Goal: Entertainment & Leisure: Consume media (video, audio)

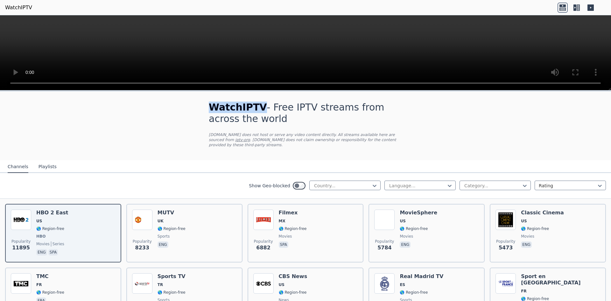
drag, startPoint x: 208, startPoint y: 107, endPoint x: 254, endPoint y: 103, distance: 46.0
click at [254, 103] on h1 "WatchIPTV - Free IPTV streams from across the world" at bounding box center [305, 112] width 193 height 23
click at [248, 122] on h1 "WatchIPTV - Free IPTV streams from across the world" at bounding box center [305, 112] width 193 height 23
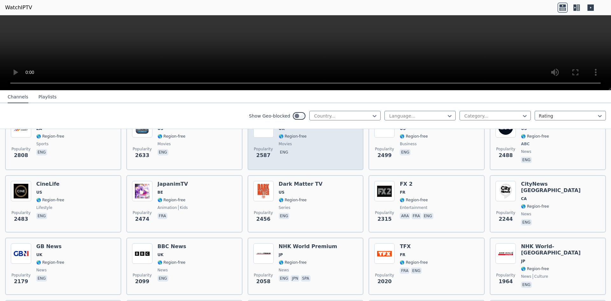
scroll to position [286, 0]
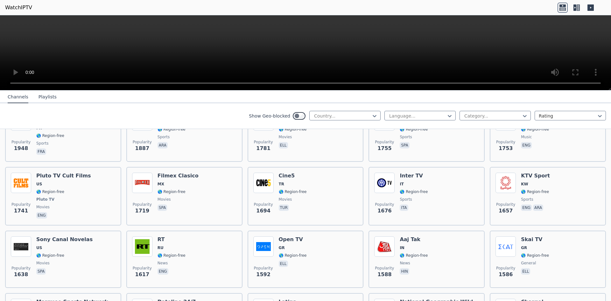
scroll to position [477, 0]
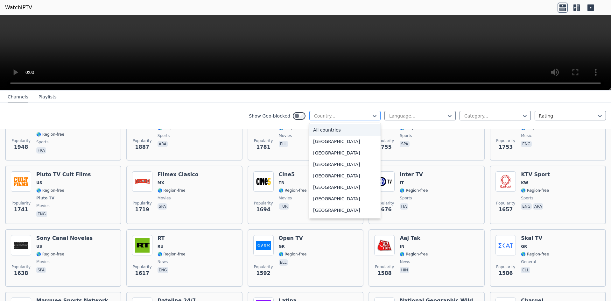
click at [361, 116] on div at bounding box center [342, 116] width 58 height 6
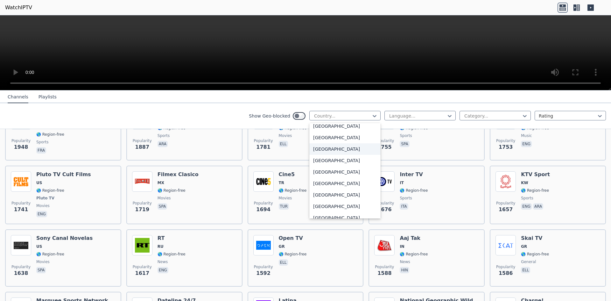
click at [323, 148] on div "[GEOGRAPHIC_DATA]" at bounding box center [344, 148] width 71 height 11
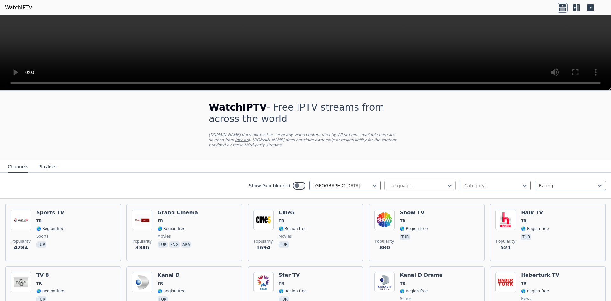
click at [432, 182] on div at bounding box center [417, 185] width 58 height 6
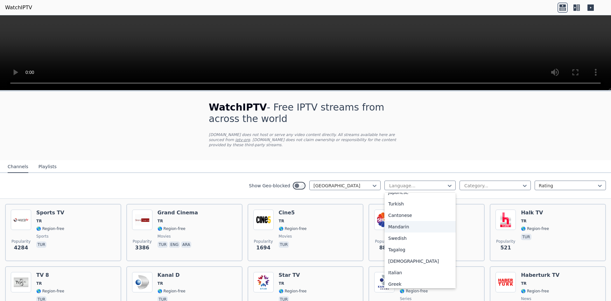
scroll to position [159, 0]
click at [401, 198] on div "Turkish" at bounding box center [419, 200] width 71 height 11
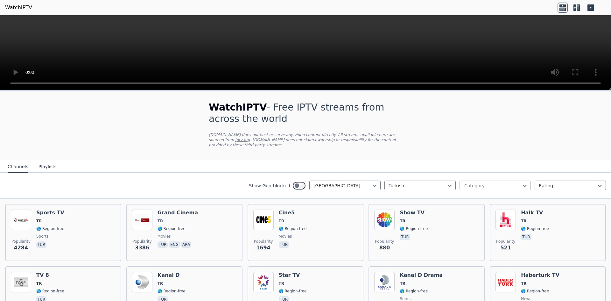
click at [507, 182] on div at bounding box center [492, 185] width 58 height 6
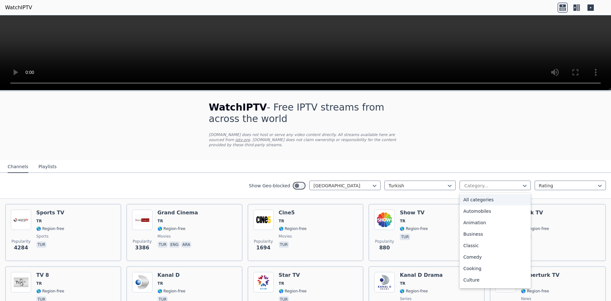
click at [505, 163] on nav "Channels Playlists" at bounding box center [305, 166] width 611 height 13
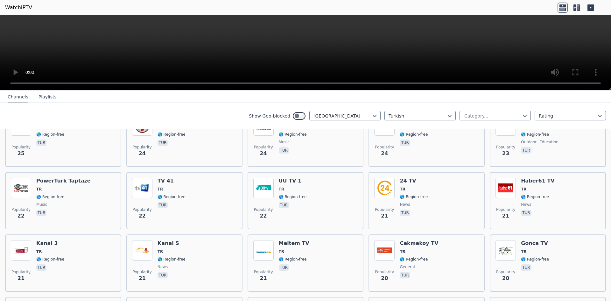
scroll to position [1050, 0]
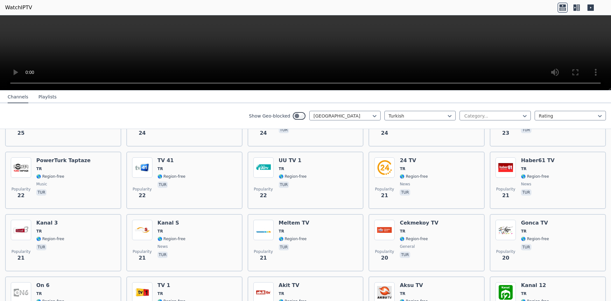
click at [363, 204] on div "Popularity 4284 Sports TV TR 🌎 Region-free sports tur Popularity 3386 Grand Cin…" at bounding box center [305, 149] width 611 height 2000
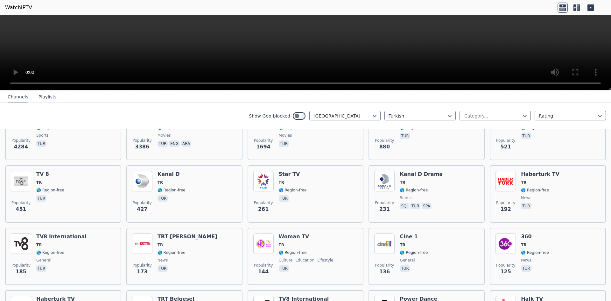
scroll to position [0, 0]
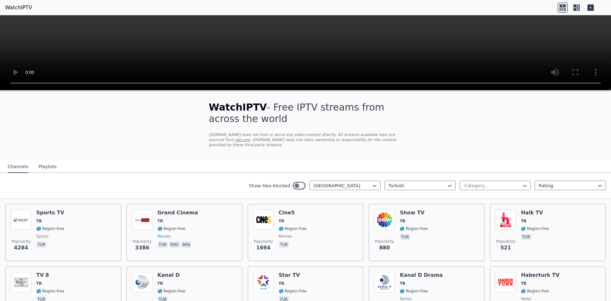
drag, startPoint x: 364, startPoint y: 199, endPoint x: 366, endPoint y: 137, distance: 62.7
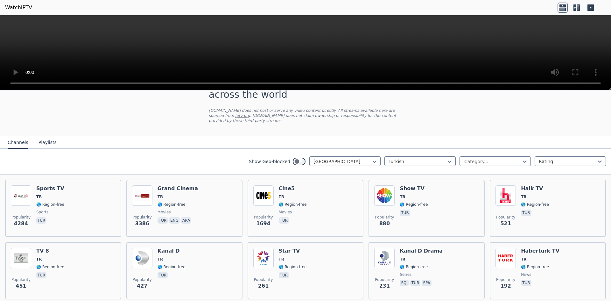
scroll to position [127, 0]
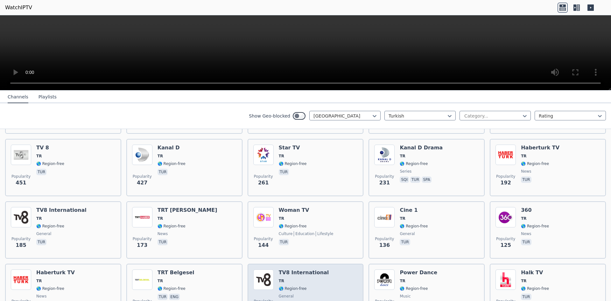
click at [295, 278] on span "TR" at bounding box center [304, 280] width 50 height 5
click at [301, 269] on h6 "TV8 International" at bounding box center [304, 272] width 50 height 6
